Goal: Find specific page/section: Find specific page/section

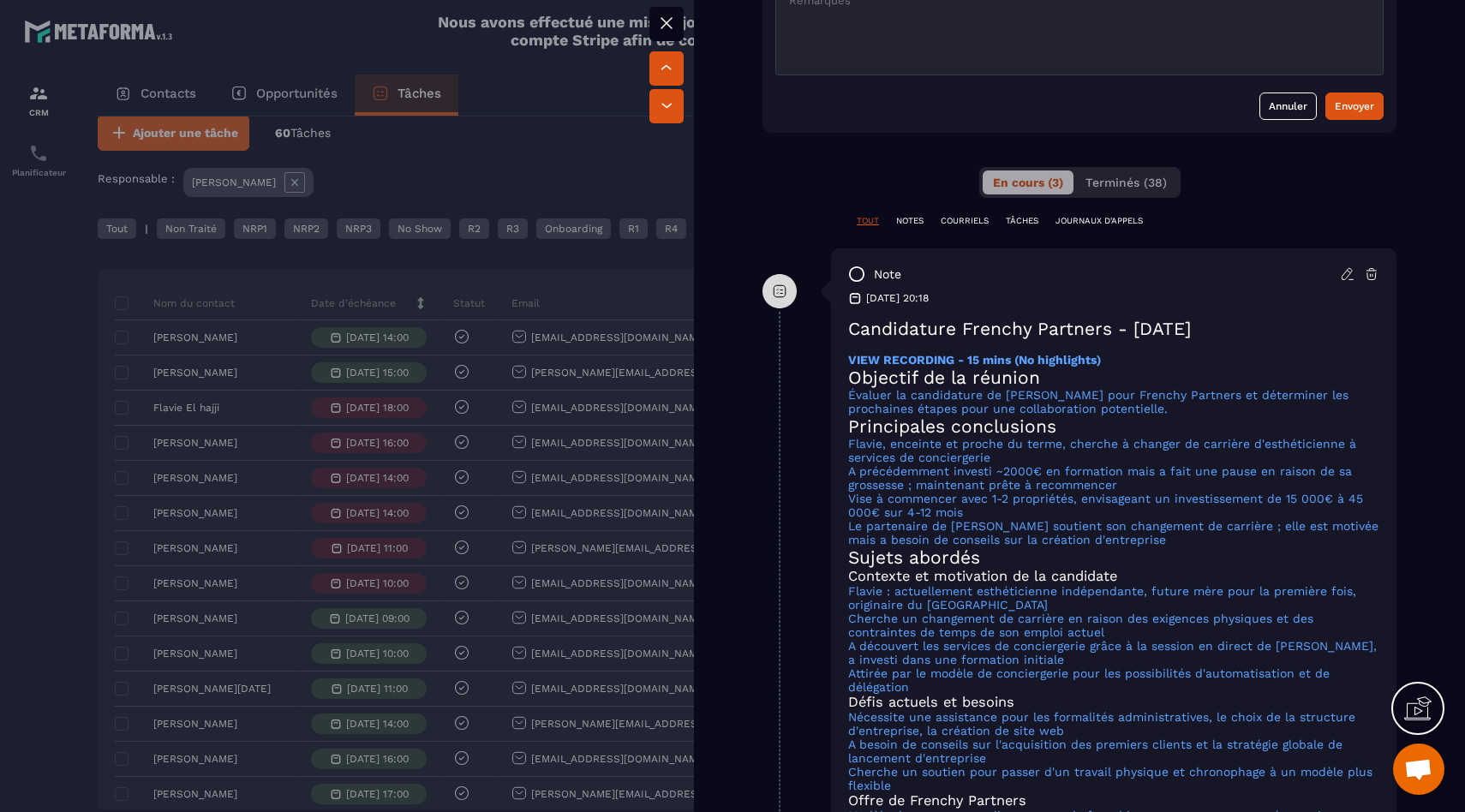
scroll to position [784, 0]
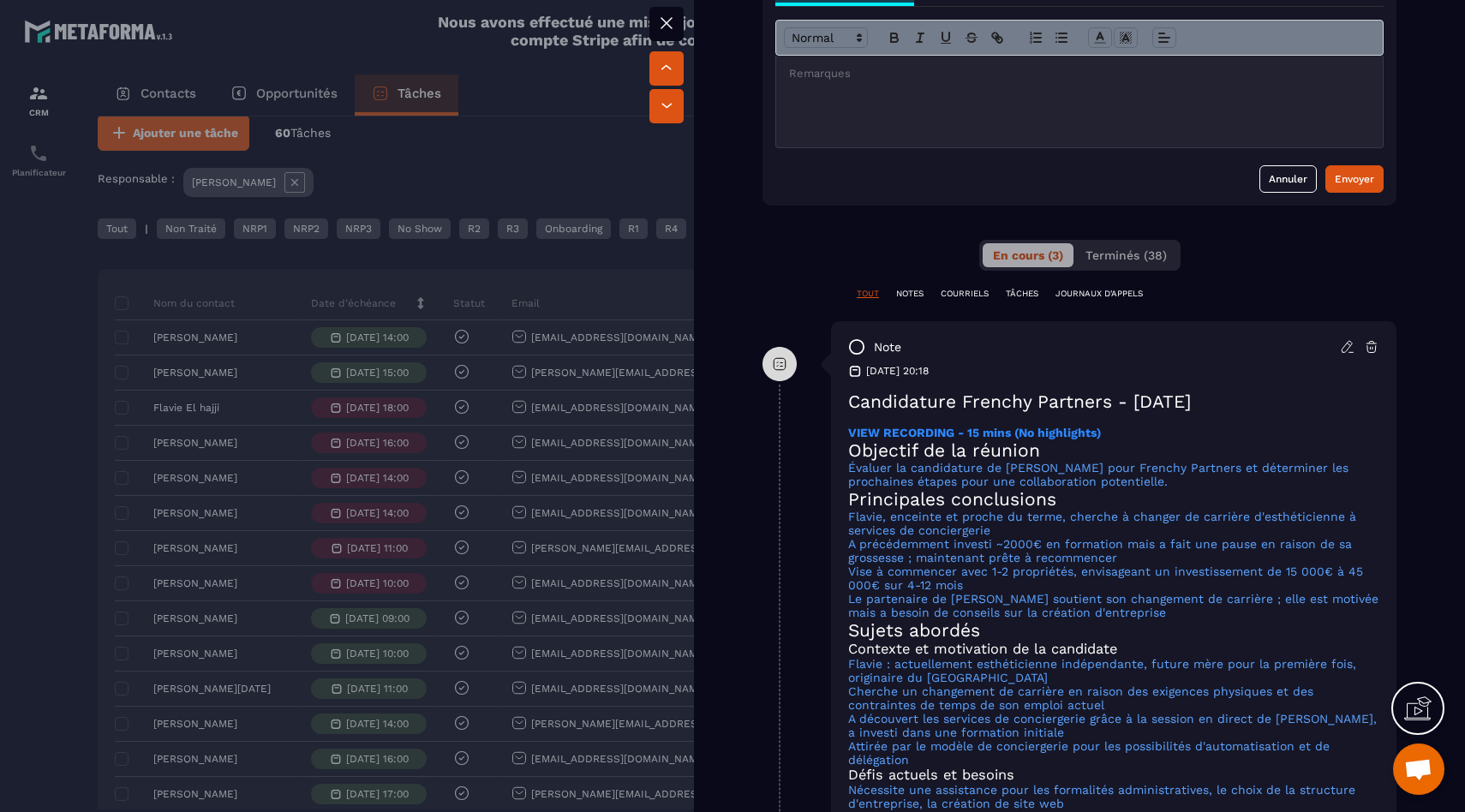
click at [985, 437] on strong "VIEW RECORDING - 15 mins (No highlights)" at bounding box center [974, 432] width 253 height 14
click at [273, 387] on div at bounding box center [732, 406] width 1465 height 812
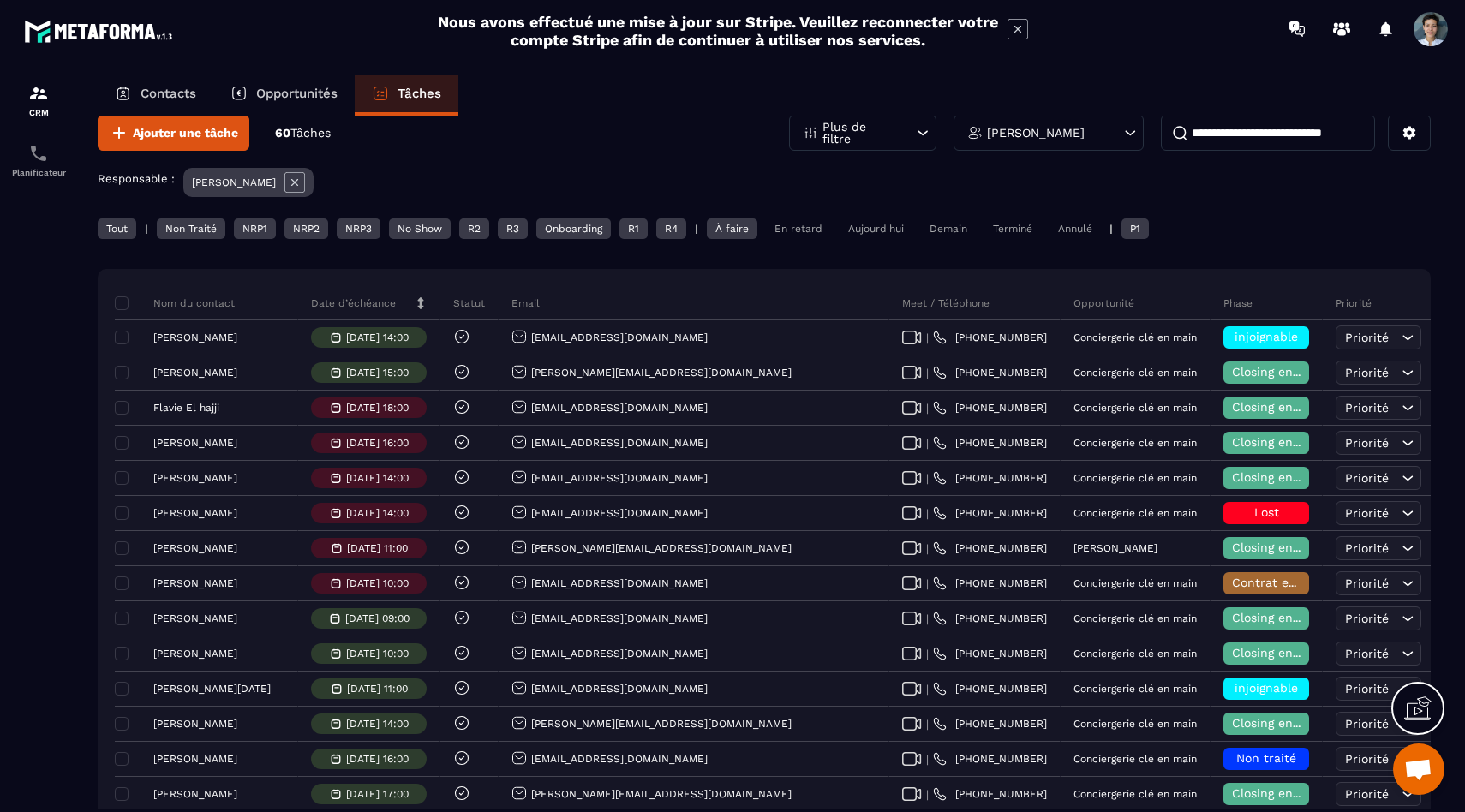
click at [67, 378] on div at bounding box center [39, 459] width 77 height 803
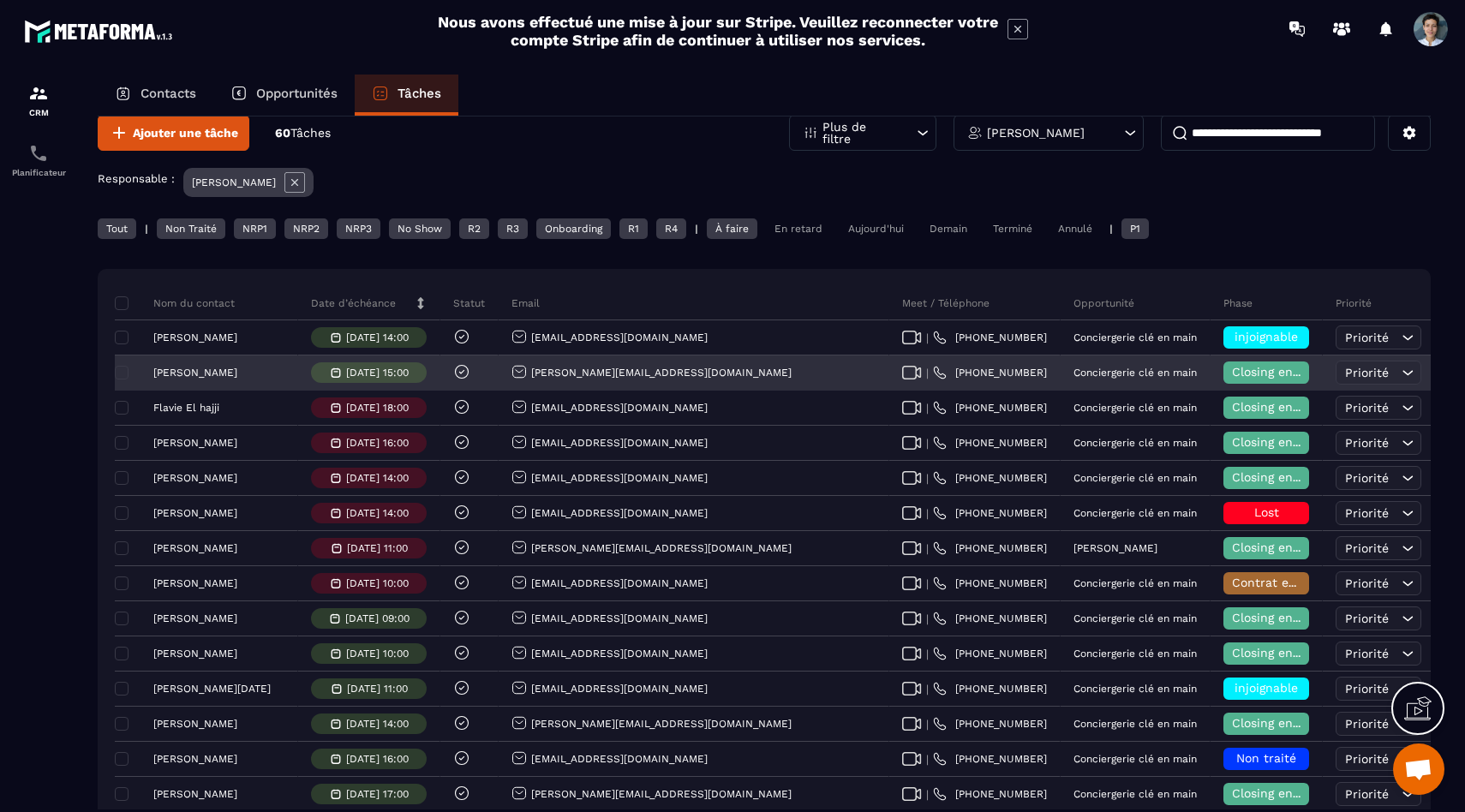
click at [135, 372] on div "[PERSON_NAME]" at bounding box center [178, 373] width 118 height 12
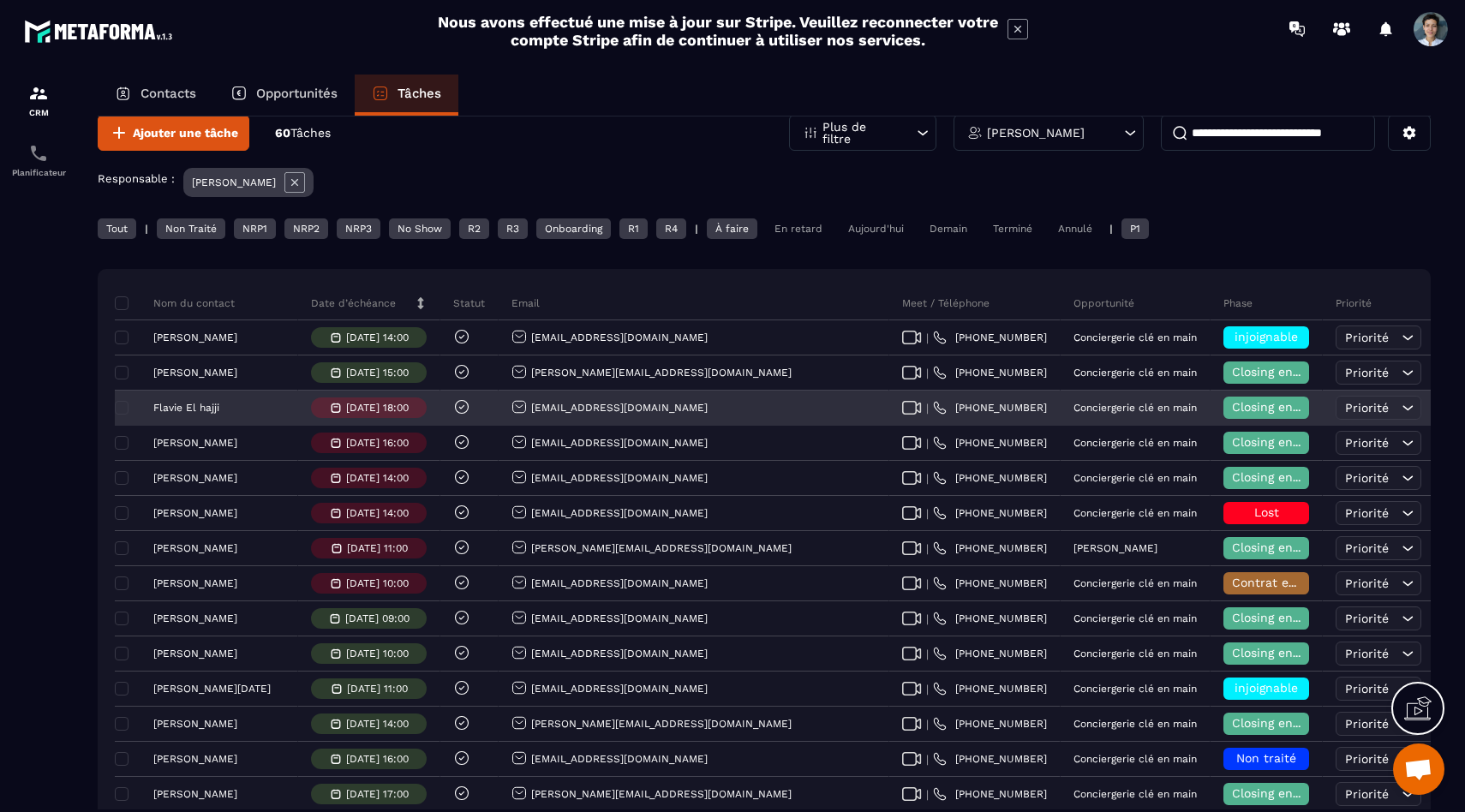
drag, startPoint x: 117, startPoint y: 405, endPoint x: 509, endPoint y: 395, distance: 392.1
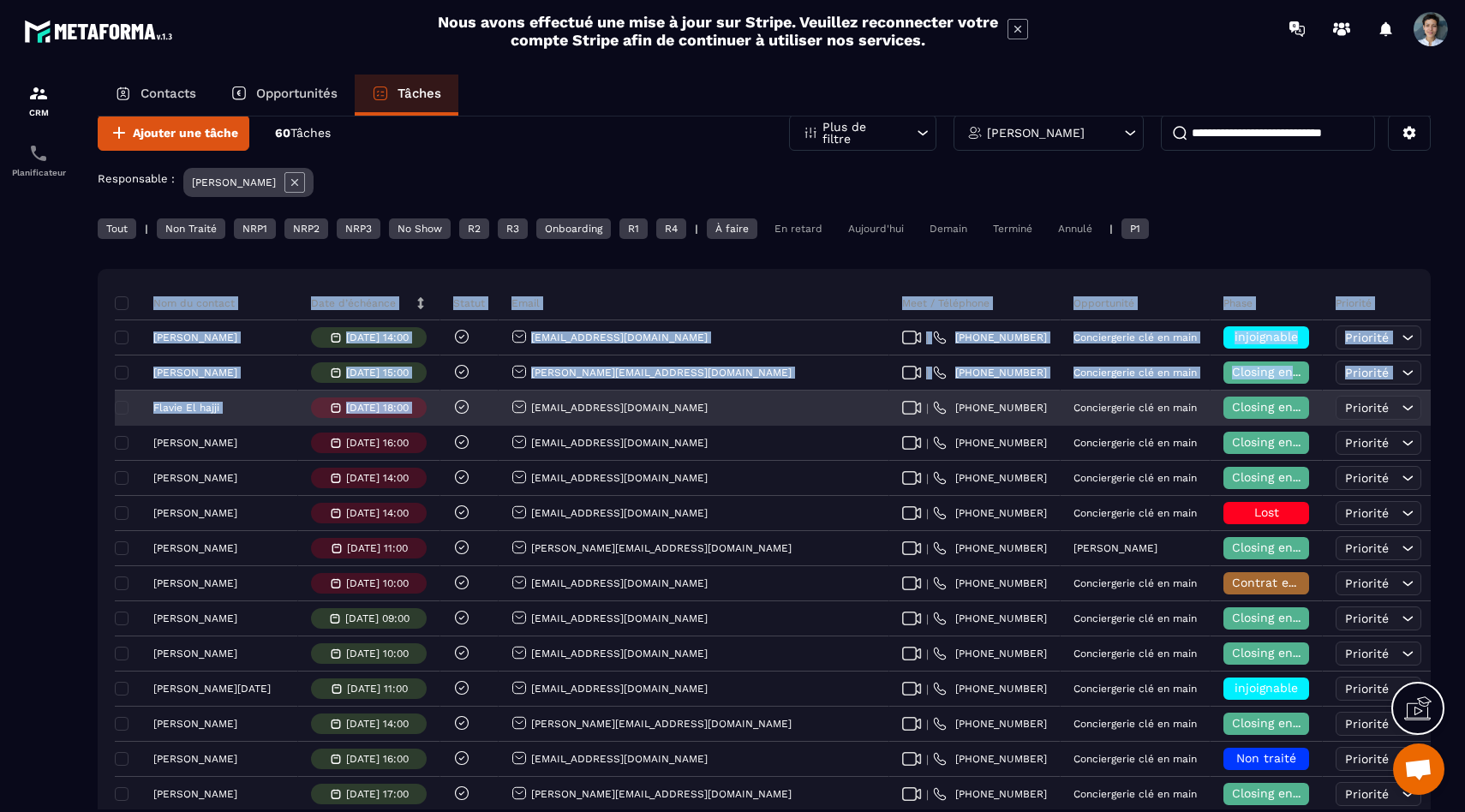
click at [166, 419] on div "Flavie El hajji" at bounding box center [206, 407] width 183 height 35
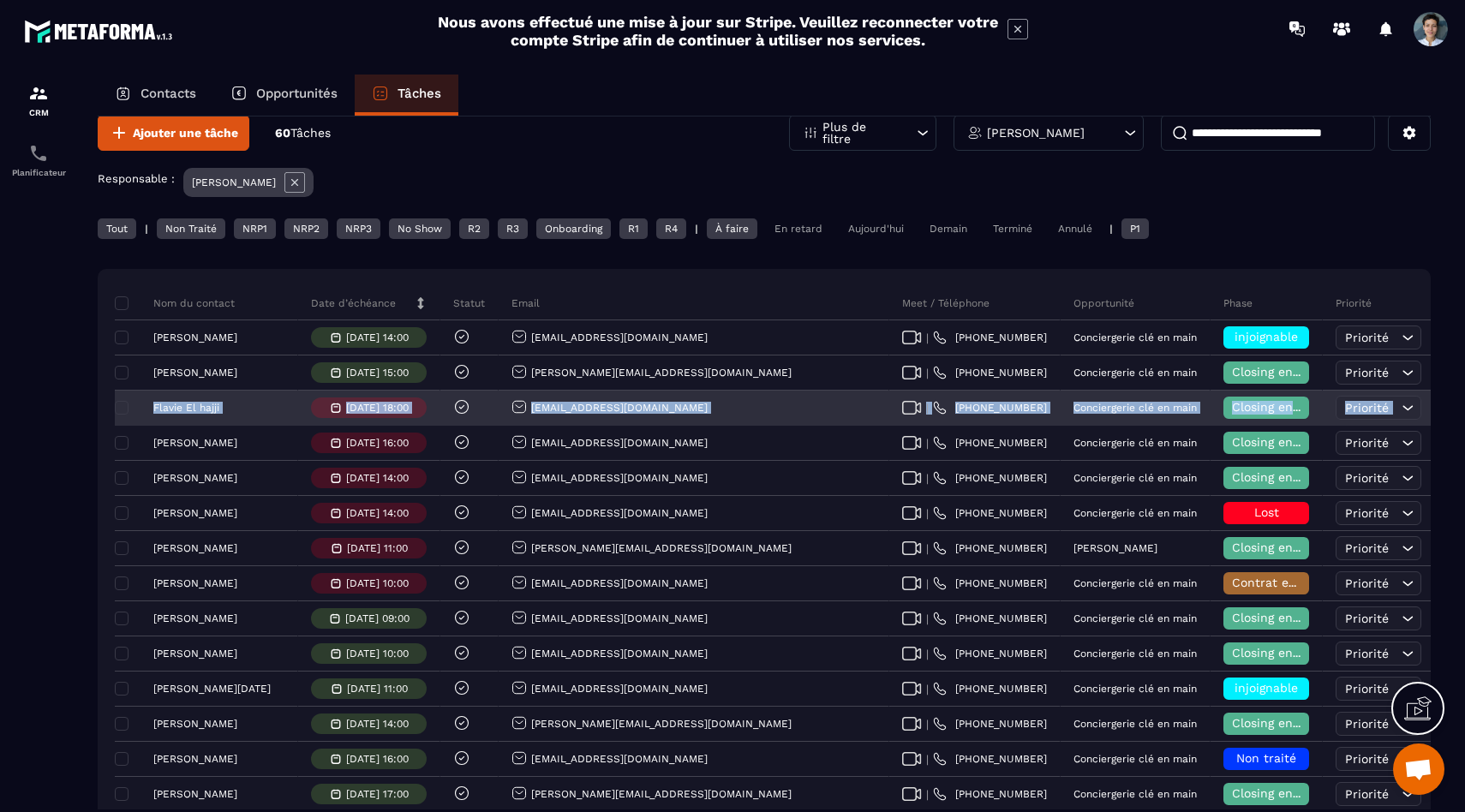
drag, startPoint x: 143, startPoint y: 409, endPoint x: 1366, endPoint y: 403, distance: 1223.0
click at [1366, 403] on tr "Flavie El hajji [DATE] 18:00 [EMAIL_ADDRESS][DOMAIN_NAME] | [PHONE_NUMBER] Conc…" at bounding box center [1074, 407] width 1919 height 35
copy tr "Flavie El hajji [DATE] 18:00 [EMAIL_ADDRESS][DOMAIN_NAME] | [PHONE_NUMBER] Conc…"
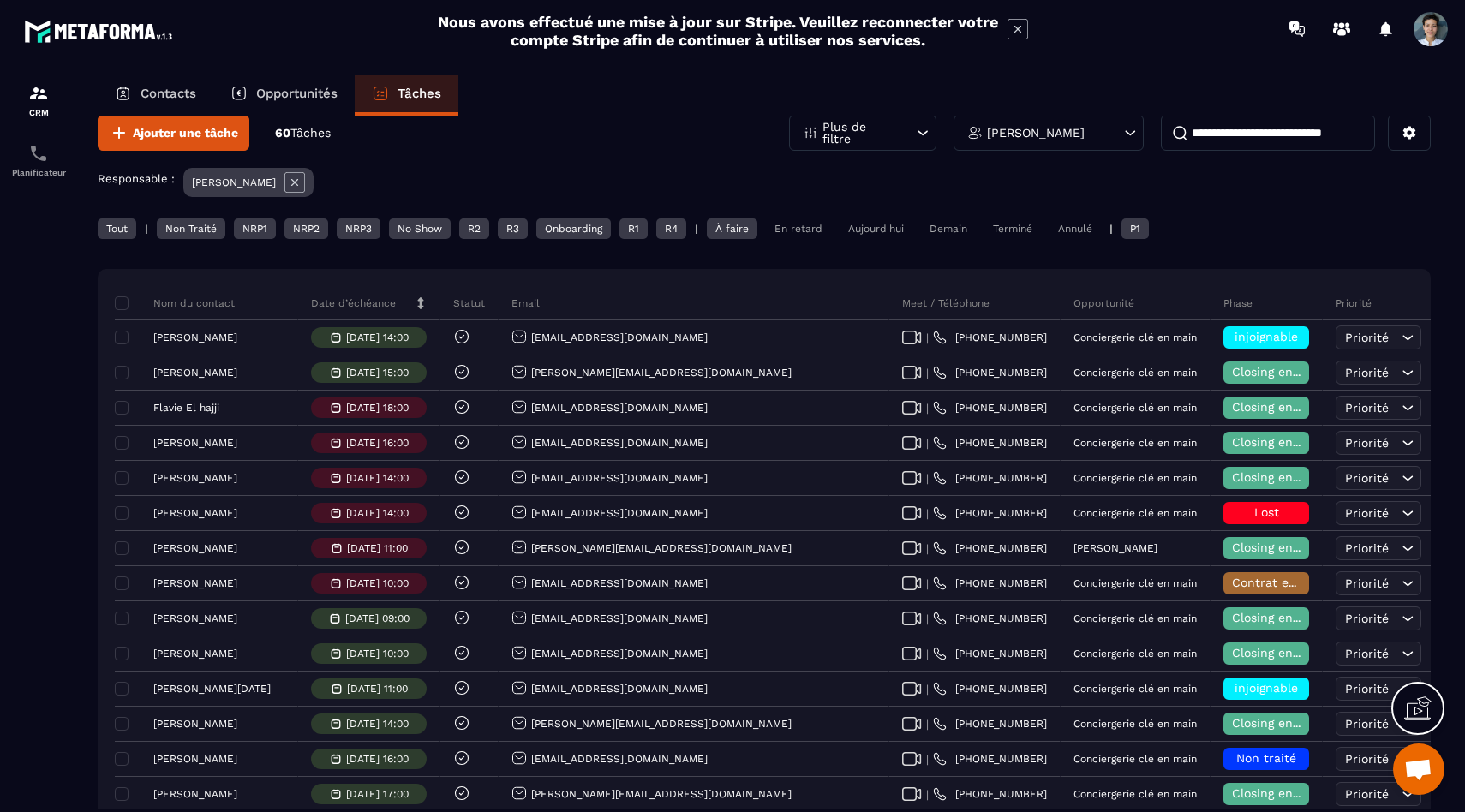
click at [75, 465] on div at bounding box center [39, 459] width 77 height 803
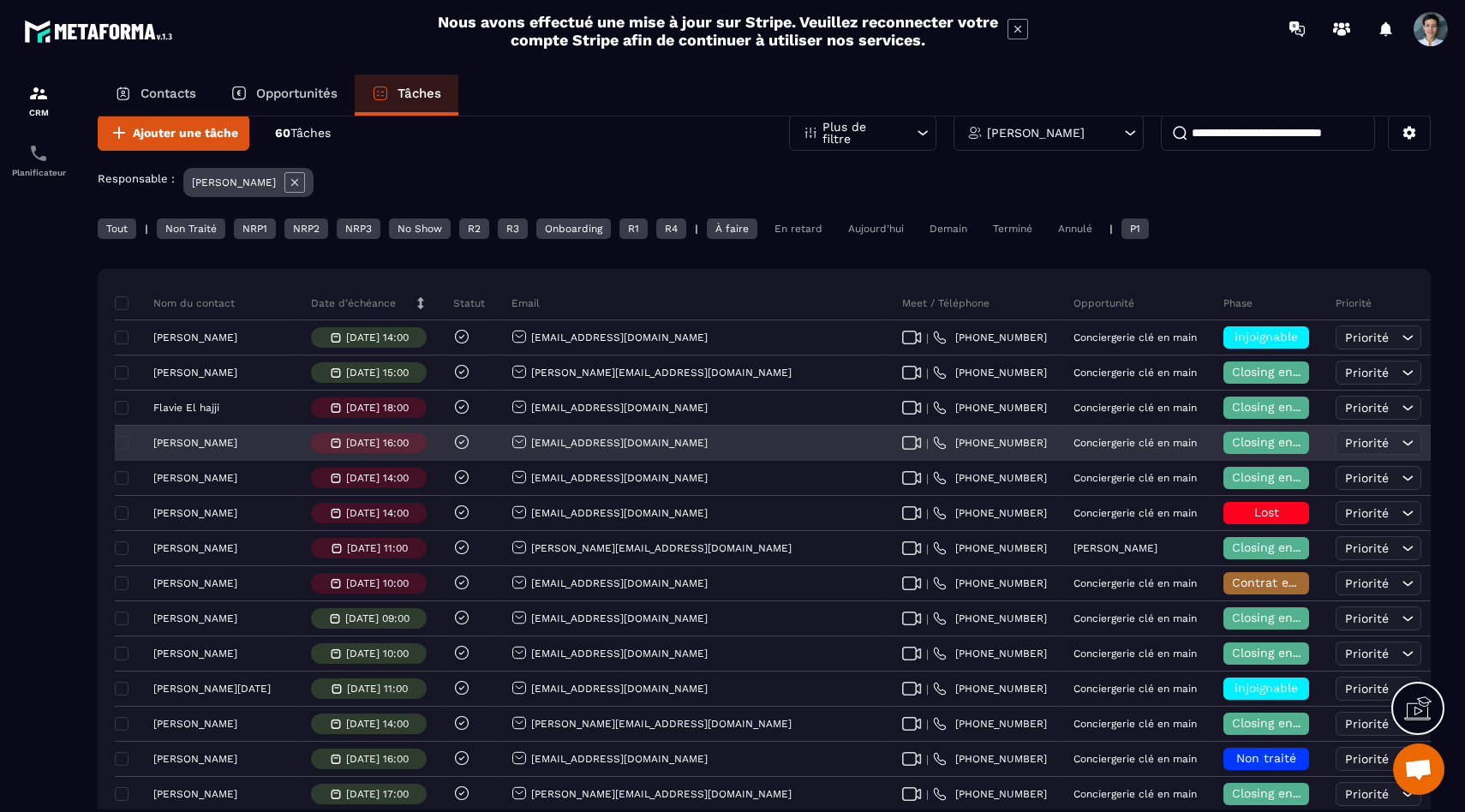
click at [179, 443] on p "[PERSON_NAME]" at bounding box center [195, 442] width 84 height 12
